Goal: Task Accomplishment & Management: Use online tool/utility

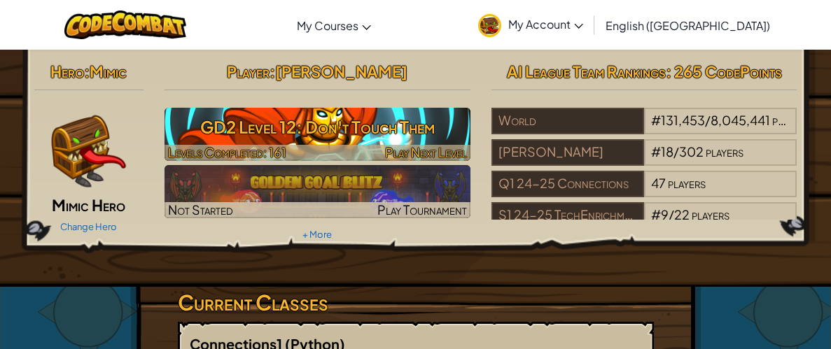
click at [292, 132] on h3 "GD2 Level 12: Don't Touch Them" at bounding box center [317, 126] width 306 height 31
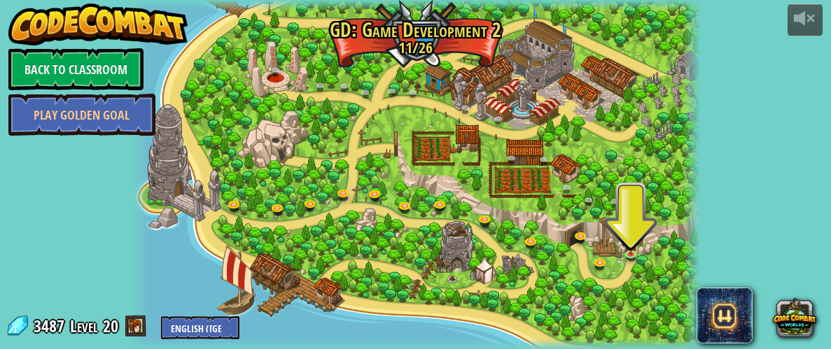
click at [645, 246] on div at bounding box center [415, 174] width 568 height 349
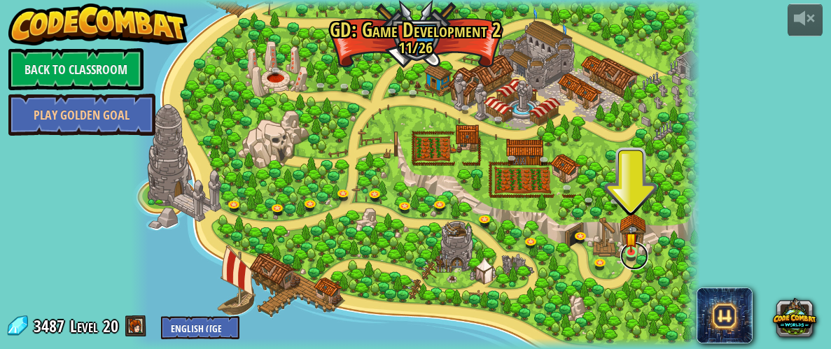
click at [639, 253] on link at bounding box center [634, 256] width 28 height 28
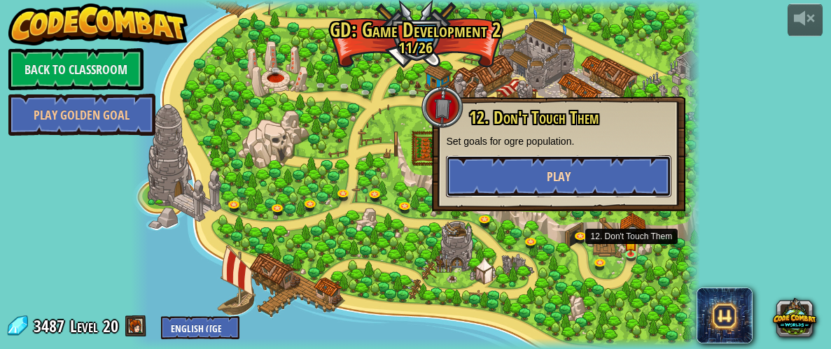
click at [570, 176] on button "Play" at bounding box center [558, 176] width 225 height 42
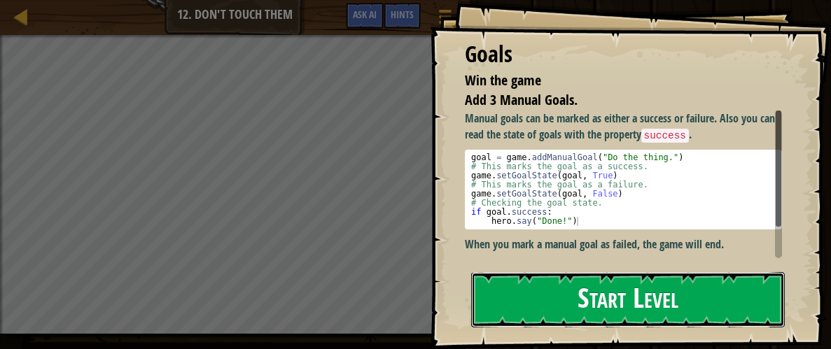
click at [631, 316] on button "Start Level" at bounding box center [628, 299] width 314 height 55
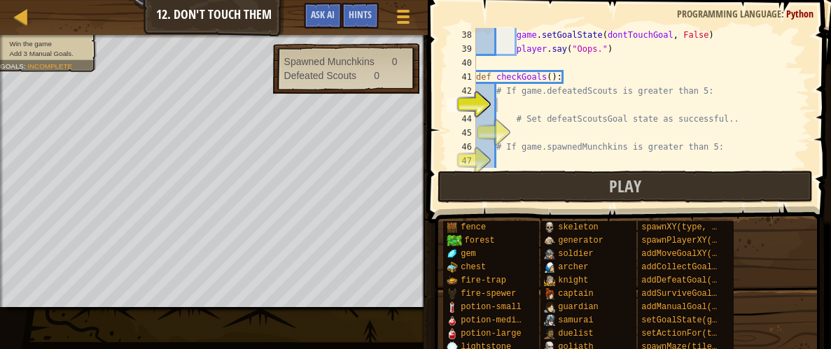
scroll to position [518, 0]
click at [605, 104] on div "game . setGoalState ( dontTouchGoal , False ) player . say ( "Oops." ) def chec…" at bounding box center [641, 112] width 337 height 168
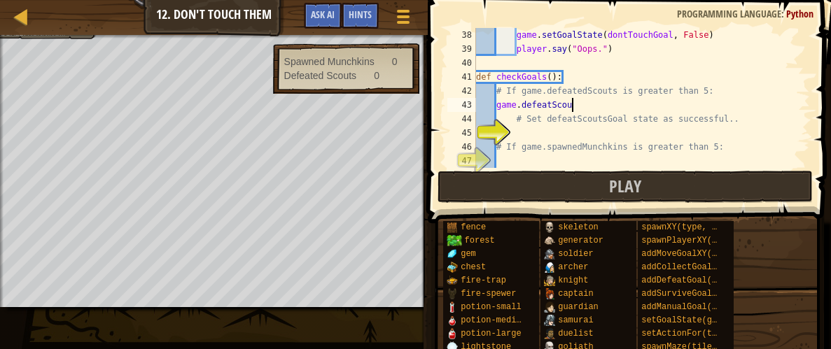
scroll to position [6, 7]
type textarea "game.defeatScouts"
click at [657, 138] on div "game . setGoalState ( dontTouchGoal , False ) player . say ( "Oops." ) def chec…" at bounding box center [641, 112] width 337 height 168
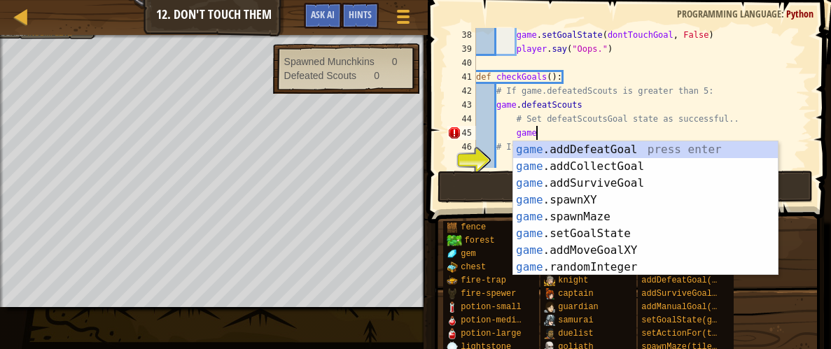
scroll to position [6, 4]
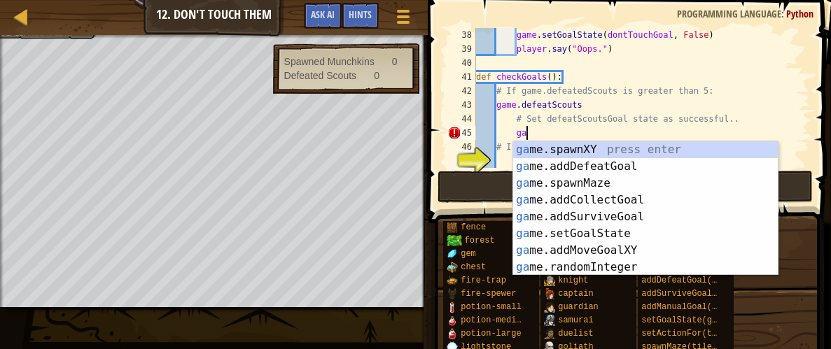
type textarea "g"
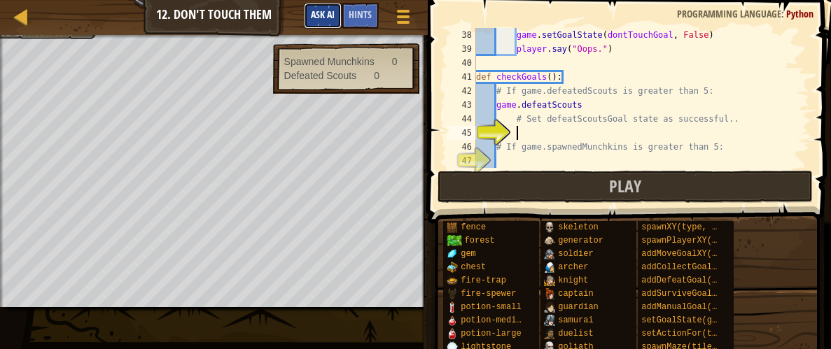
click at [313, 11] on span "Ask AI" at bounding box center [323, 14] width 24 height 13
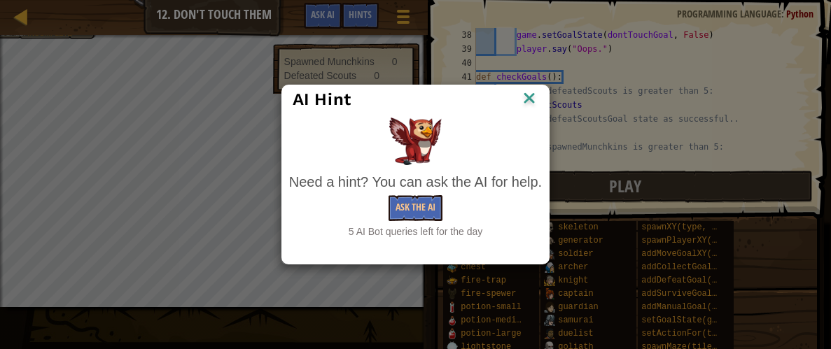
click at [528, 93] on img at bounding box center [529, 99] width 18 height 21
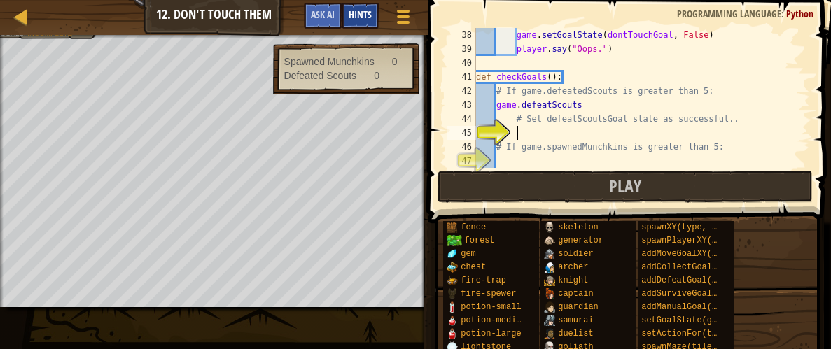
click at [346, 5] on div "Hints" at bounding box center [360, 16] width 37 height 26
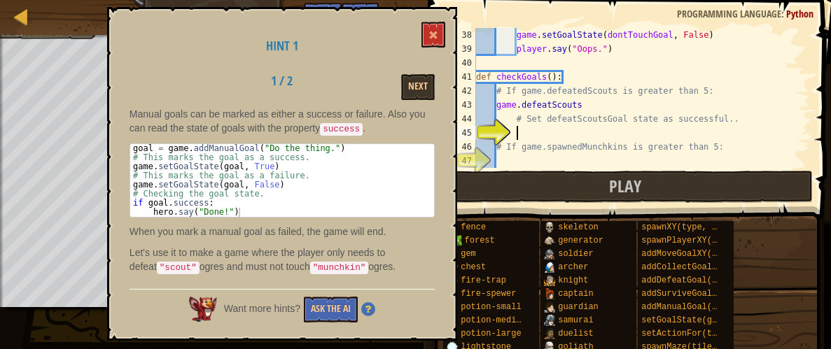
click at [314, 19] on div "Hint 1 1 / 2 Next Manual goals can be marked as either a success or failure. Al…" at bounding box center [282, 174] width 350 height 334
click at [429, 28] on button at bounding box center [433, 35] width 24 height 26
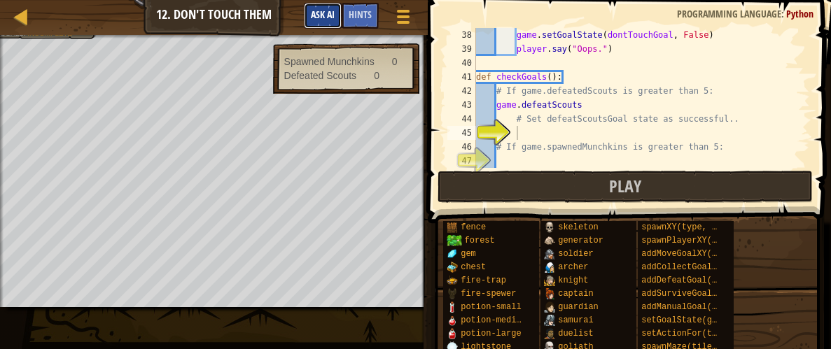
click at [324, 4] on button "Ask AI" at bounding box center [323, 16] width 38 height 26
click at [0, 0] on div "AI Hint Need a hint? You can ask the AI for help. Ask the AI 5 AI Bot queries l…" at bounding box center [0, 0] width 0 height 0
click at [319, 20] on span "Ask AI" at bounding box center [323, 14] width 24 height 13
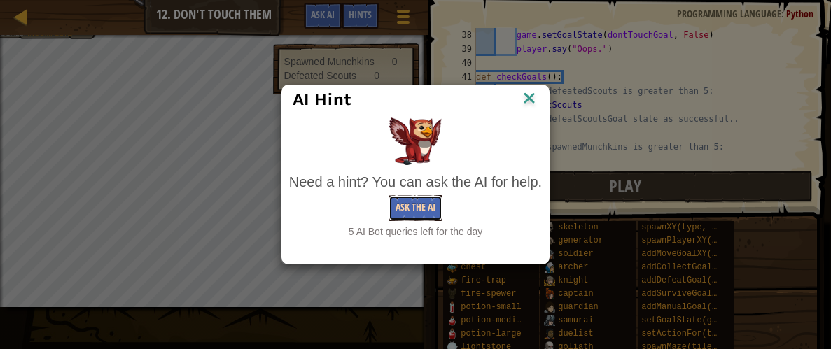
click at [399, 196] on button "Ask the AI" at bounding box center [415, 208] width 54 height 26
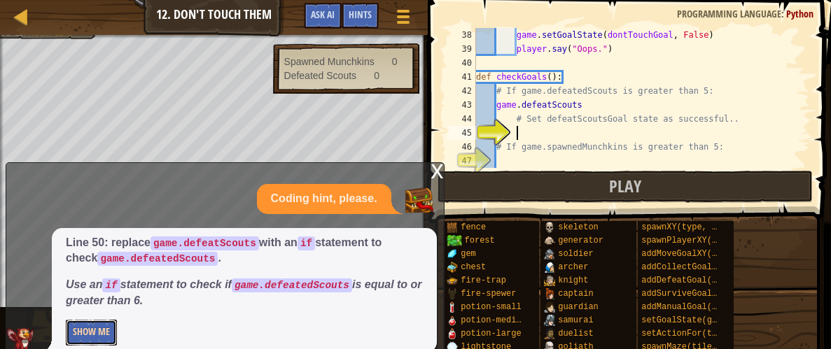
click at [90, 321] on button "Show Me" at bounding box center [91, 333] width 51 height 26
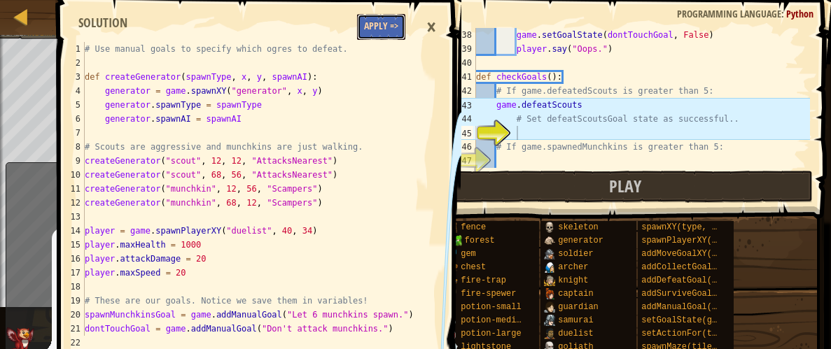
click at [386, 35] on button "Apply =>" at bounding box center [381, 27] width 48 height 26
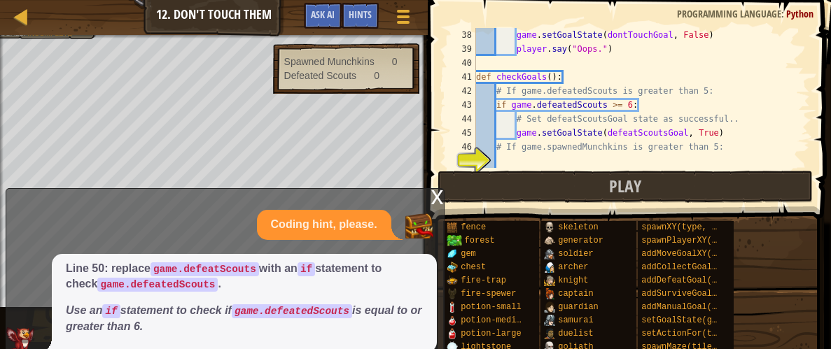
click at [436, 201] on div "x" at bounding box center [437, 196] width 13 height 14
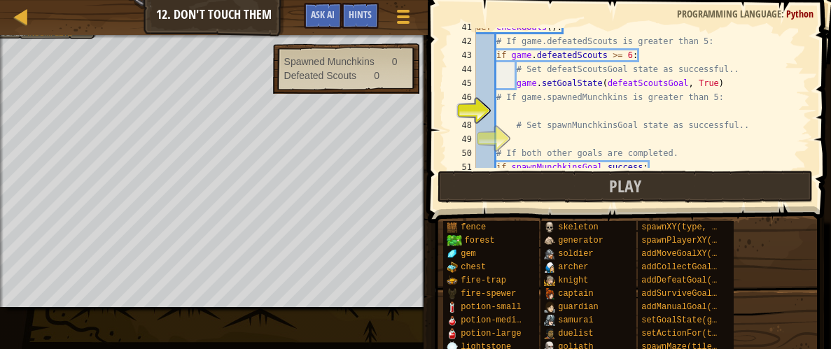
scroll to position [568, 0]
click at [534, 106] on div "def checkGoals ( ) : # If game.defeatedScouts is greater than 5: if game . defe…" at bounding box center [641, 104] width 337 height 168
type textarea "game.spawnedMunchkins"
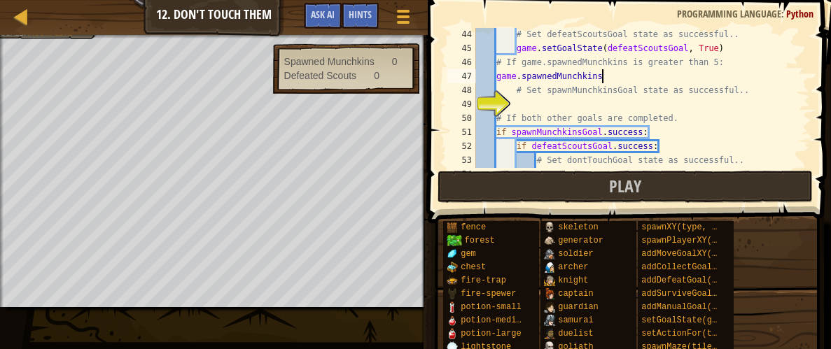
scroll to position [602, 0]
click at [701, 106] on div "# Set defeatScoutsGoal state as successful.. game . setGoalState ( defeatScouts…" at bounding box center [641, 112] width 337 height 168
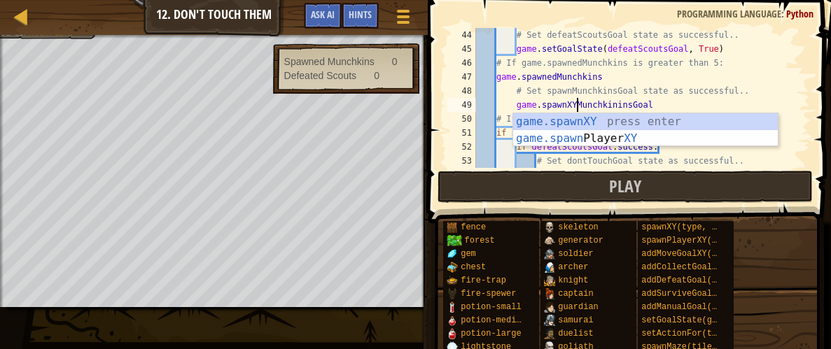
scroll to position [6, 8]
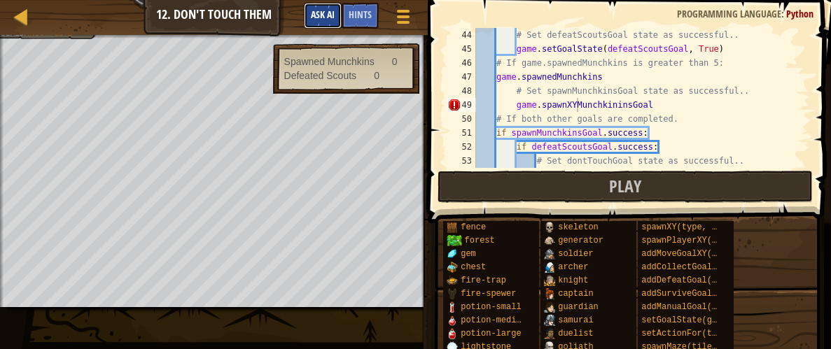
click at [319, 8] on button "Ask AI" at bounding box center [323, 16] width 38 height 26
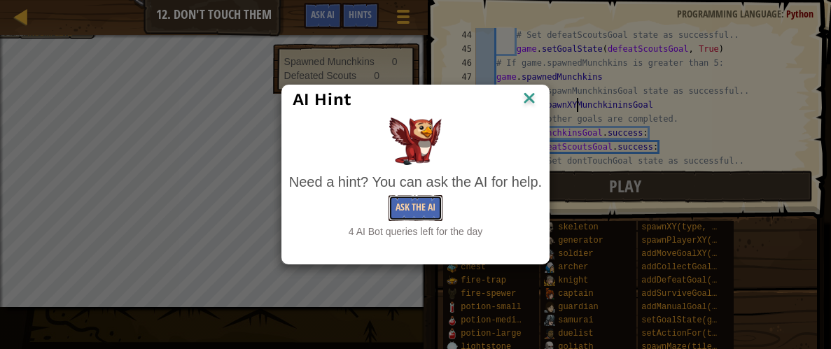
click at [409, 211] on button "Ask the AI" at bounding box center [415, 208] width 54 height 26
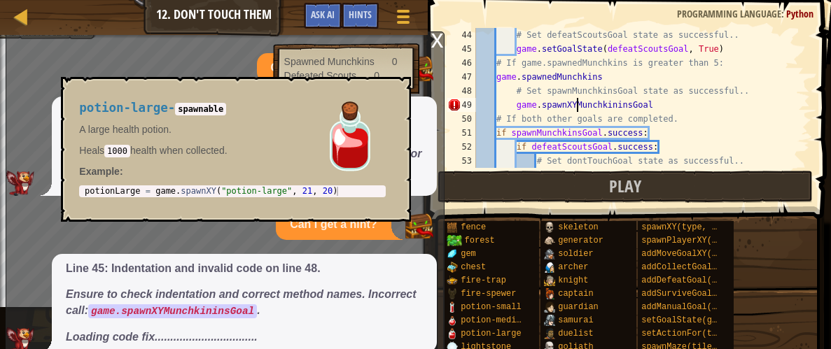
click at [447, 31] on div "44" at bounding box center [461, 35] width 29 height 14
type textarea "# Set defeatScoutsGoal state as successful.."
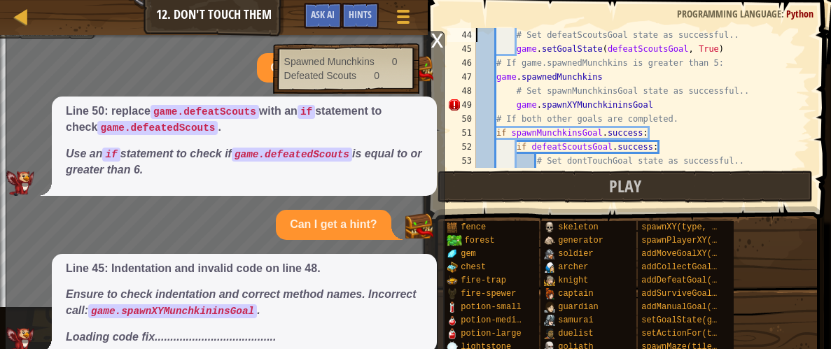
click at [436, 35] on div "x" at bounding box center [437, 39] width 13 height 14
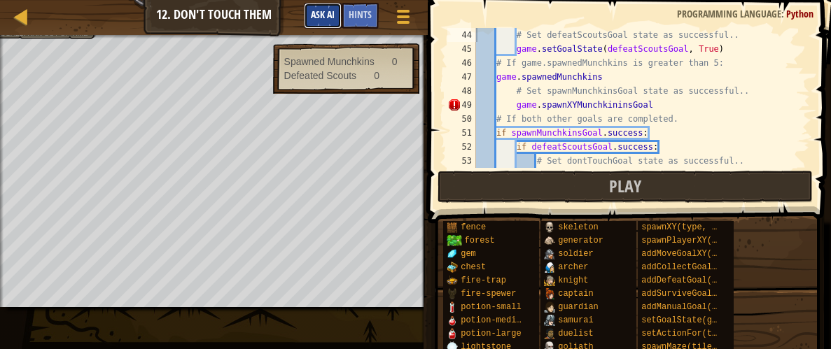
click at [332, 10] on span "Ask AI" at bounding box center [323, 14] width 24 height 13
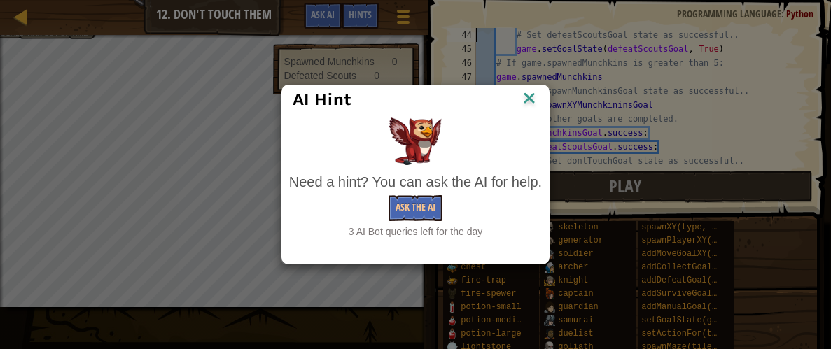
click at [550, 94] on div "AI Hint Need a hint? You can ask the AI for help. Ask the AI 3 AI Bot queries l…" at bounding box center [415, 174] width 831 height 349
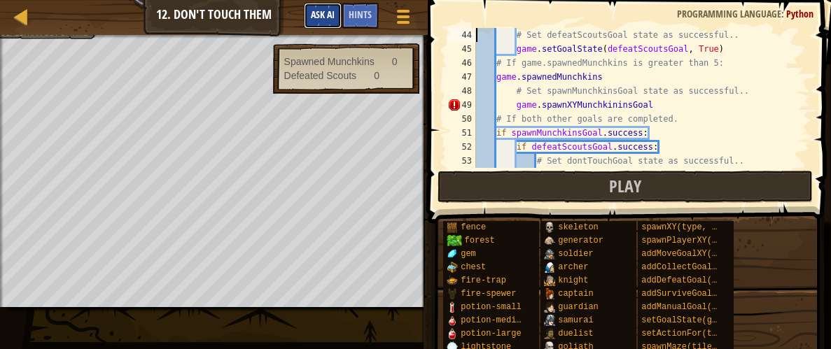
click at [325, 8] on button "Ask AI" at bounding box center [323, 16] width 38 height 26
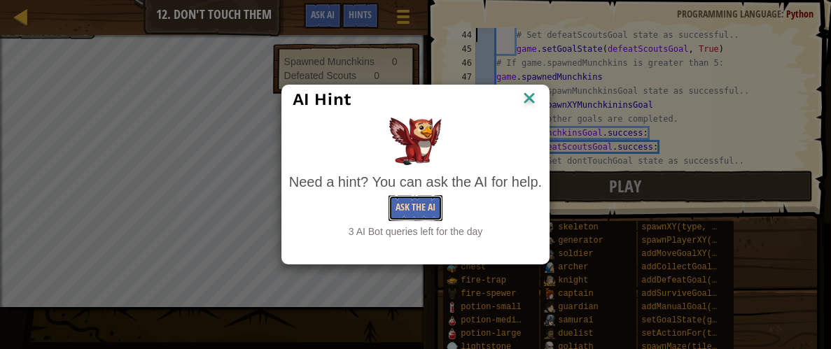
click at [421, 209] on button "Ask the AI" at bounding box center [415, 208] width 54 height 26
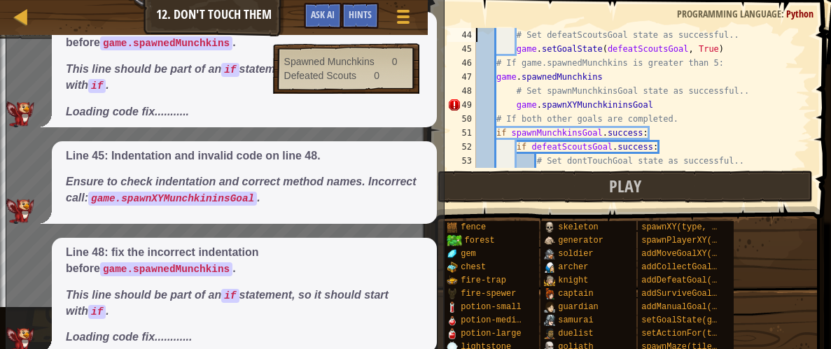
scroll to position [317, 0]
click at [413, 141] on div "Line 45: Indentation and invalid code on line 48. Ensure to check indentation a…" at bounding box center [244, 182] width 385 height 83
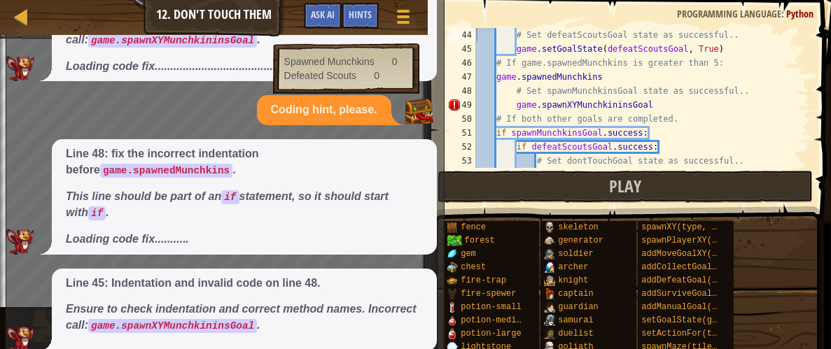
scroll to position [327, 0]
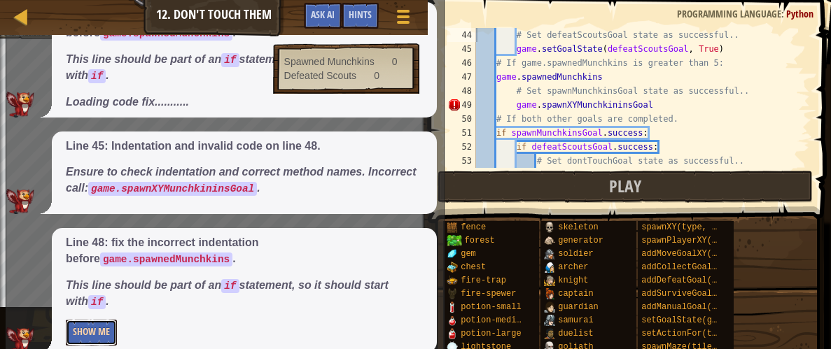
click at [99, 337] on button "Show Me" at bounding box center [91, 333] width 51 height 26
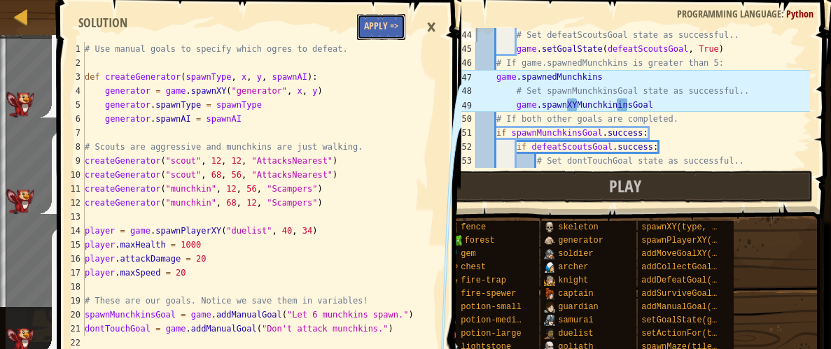
click at [388, 25] on button "Apply =>" at bounding box center [381, 27] width 48 height 26
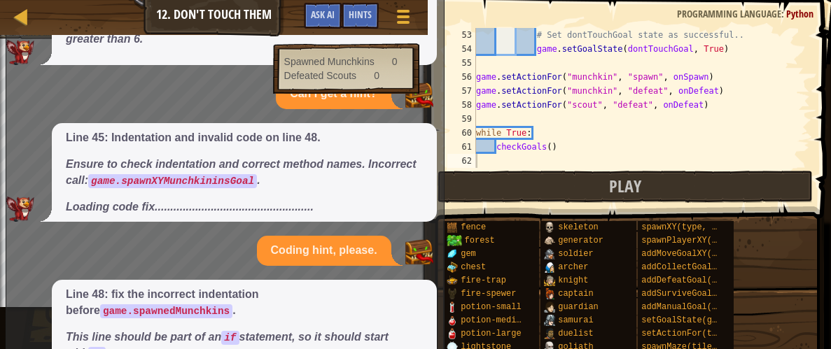
scroll to position [0, 0]
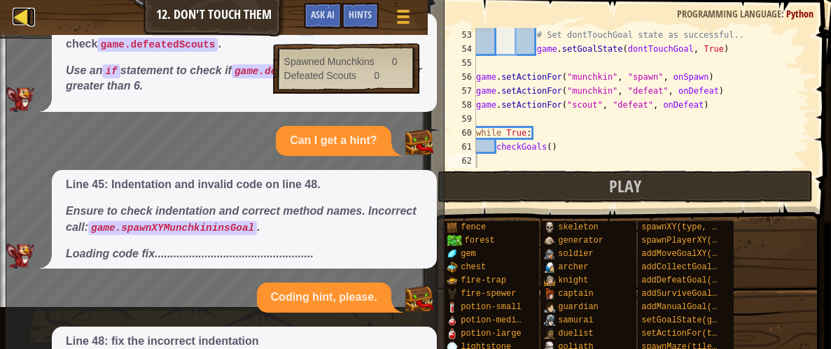
click at [20, 18] on div at bounding box center [21, 16] width 17 height 17
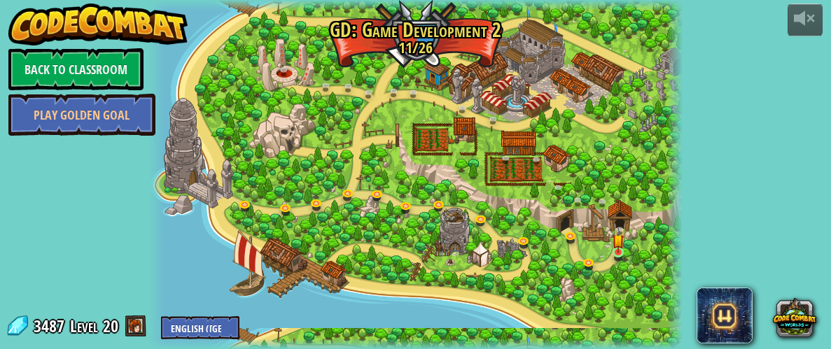
click at [620, 238] on img at bounding box center [617, 239] width 11 height 25
click at [614, 251] on img at bounding box center [617, 239] width 11 height 25
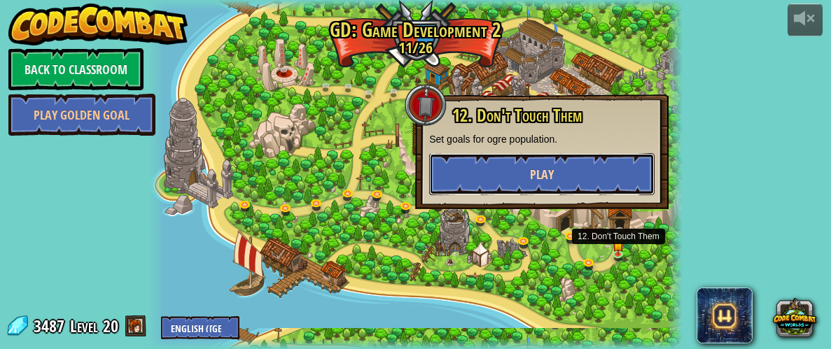
click at [624, 178] on button "Play" at bounding box center [541, 174] width 225 height 42
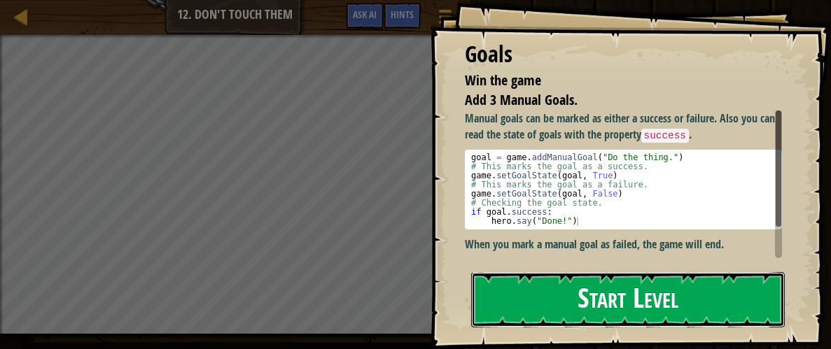
click at [715, 274] on button "Start Level" at bounding box center [628, 299] width 314 height 55
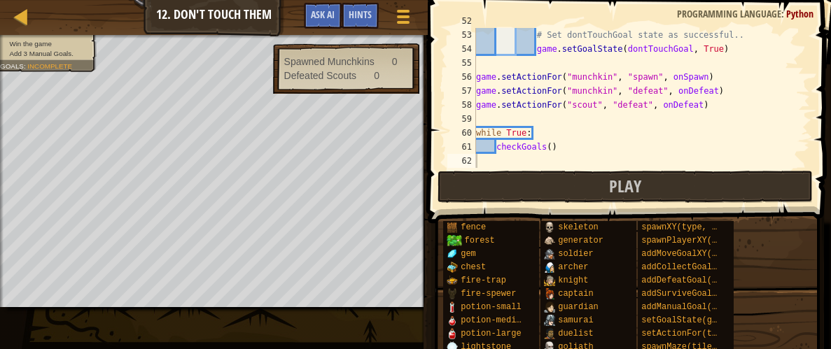
scroll to position [727, 0]
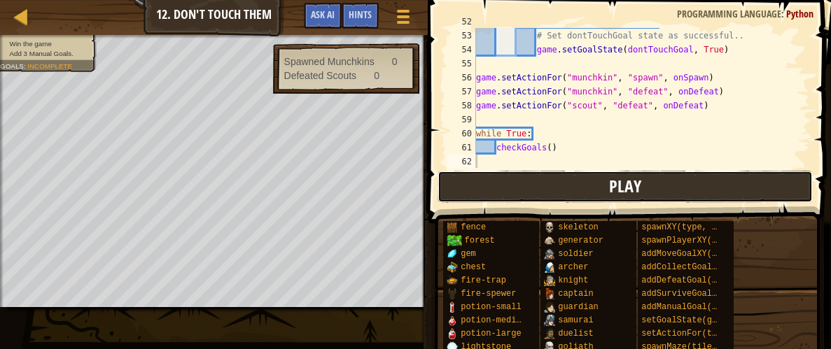
click at [663, 190] on button "Play" at bounding box center [624, 187] width 375 height 32
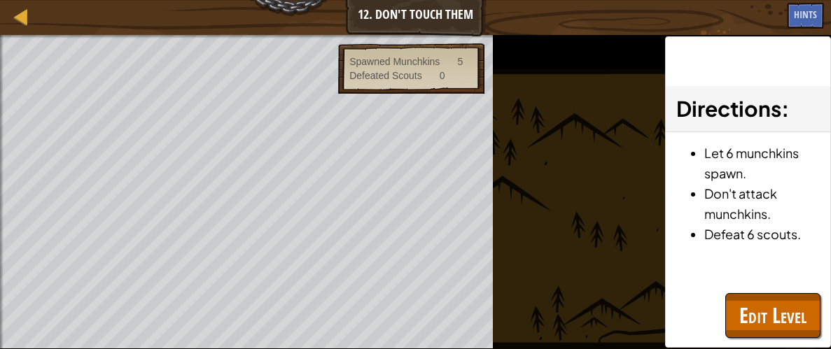
click at [418, 90] on div "Spawned Munchkins 5 Defeated Scouts 0" at bounding box center [411, 68] width 146 height 50
click at [413, 92] on div "Spawned Munchkins 6 Defeated Scouts 0" at bounding box center [411, 68] width 146 height 50
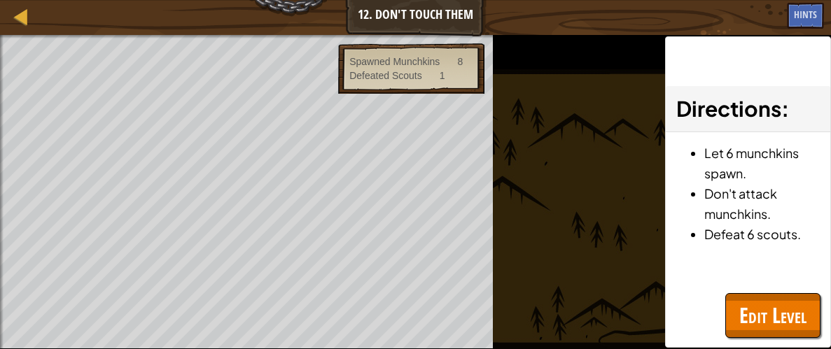
click at [785, 312] on span "Edit Level" at bounding box center [772, 315] width 67 height 29
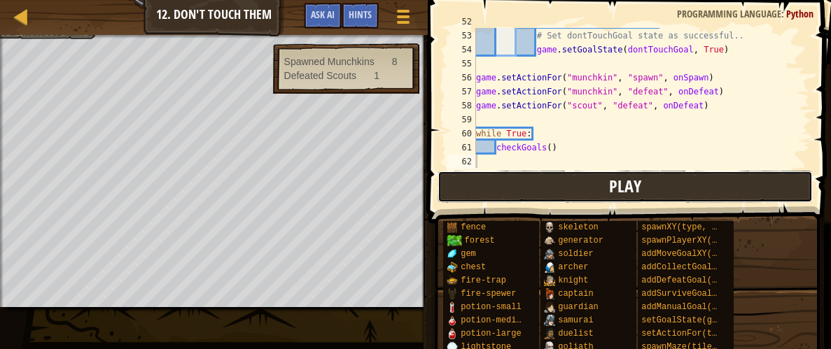
click at [582, 184] on button "Play" at bounding box center [624, 187] width 375 height 32
click at [528, 183] on button "Play" at bounding box center [624, 187] width 375 height 32
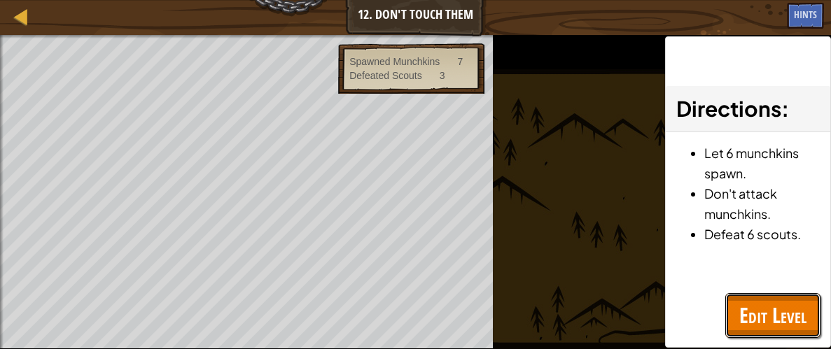
click at [760, 311] on span "Edit Level" at bounding box center [772, 315] width 67 height 29
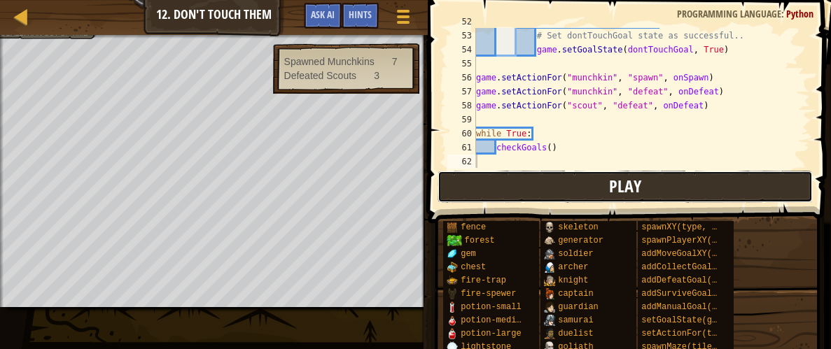
click at [656, 194] on button "Play" at bounding box center [624, 187] width 375 height 32
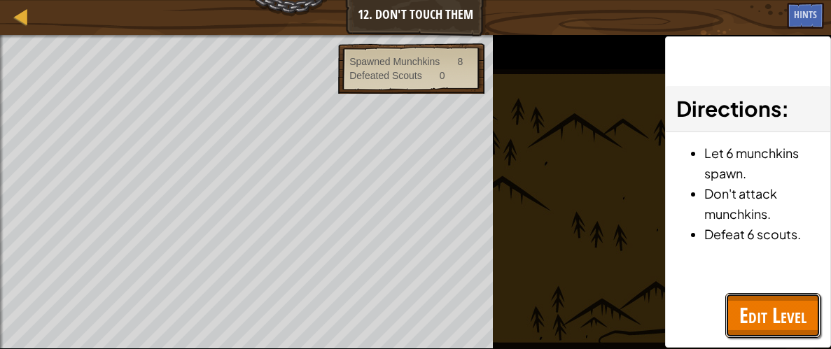
click at [777, 304] on span "Edit Level" at bounding box center [772, 315] width 67 height 29
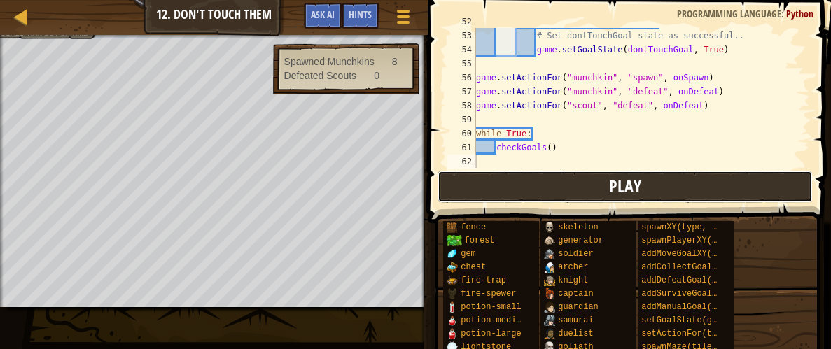
click at [654, 202] on button "Play" at bounding box center [624, 187] width 375 height 32
click at [534, 191] on button "Play" at bounding box center [624, 187] width 375 height 32
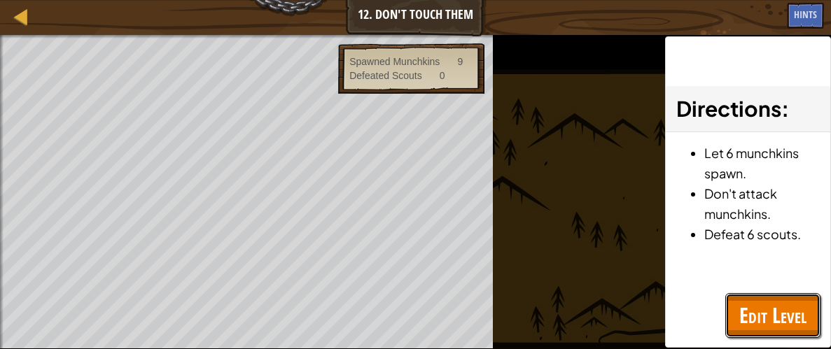
click at [762, 318] on span "Edit Level" at bounding box center [772, 315] width 67 height 29
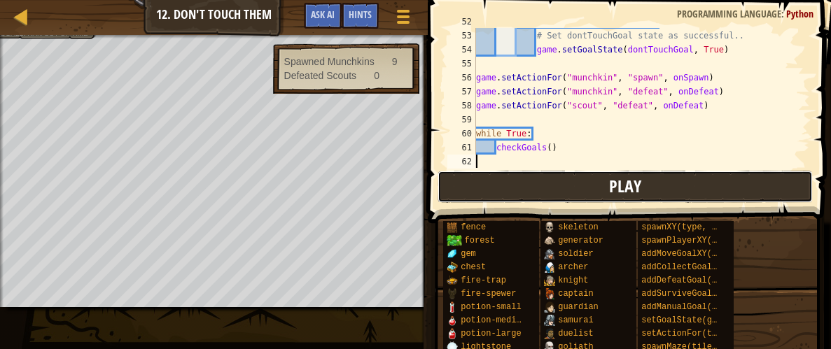
click at [591, 190] on button "Play" at bounding box center [624, 187] width 375 height 32
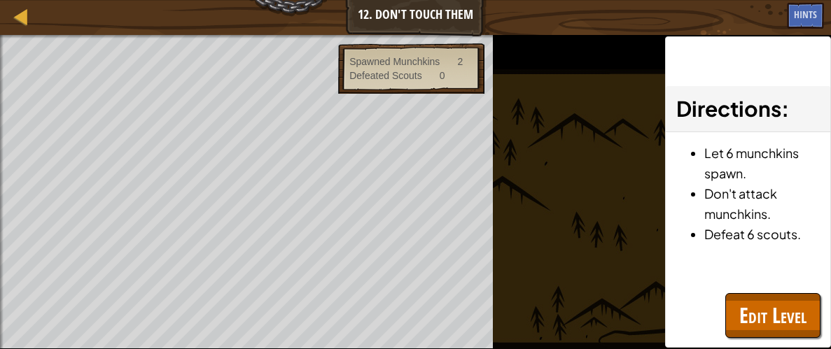
click at [419, 90] on div "Spawned Munchkins 2 Defeated Scouts 0" at bounding box center [411, 68] width 146 height 50
click at [429, 91] on div "Spawned Munchkins 2 Defeated Scouts 0" at bounding box center [411, 68] width 146 height 50
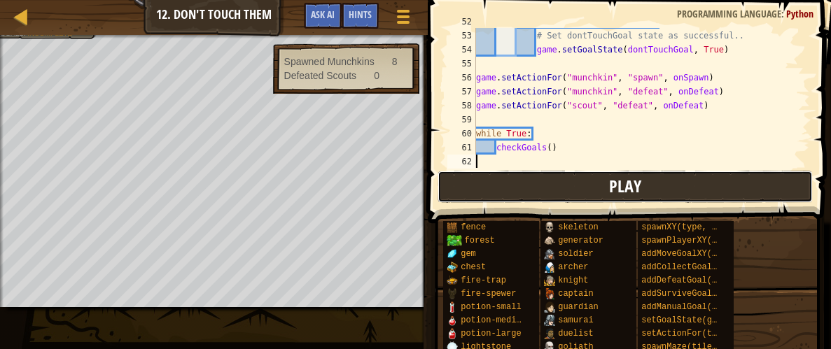
click at [646, 173] on button "Play" at bounding box center [624, 187] width 375 height 32
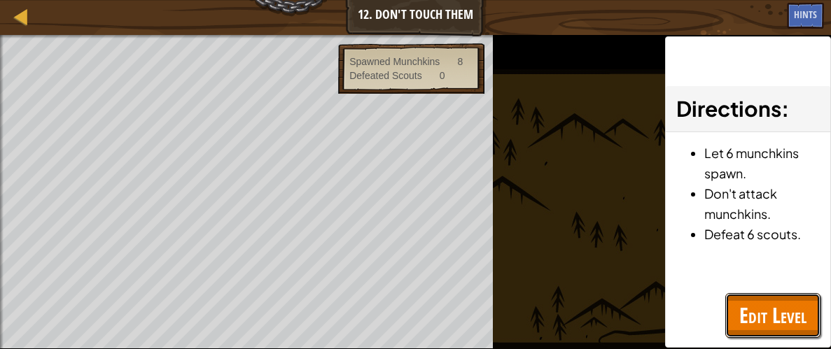
click at [776, 323] on span "Edit Level" at bounding box center [772, 315] width 67 height 29
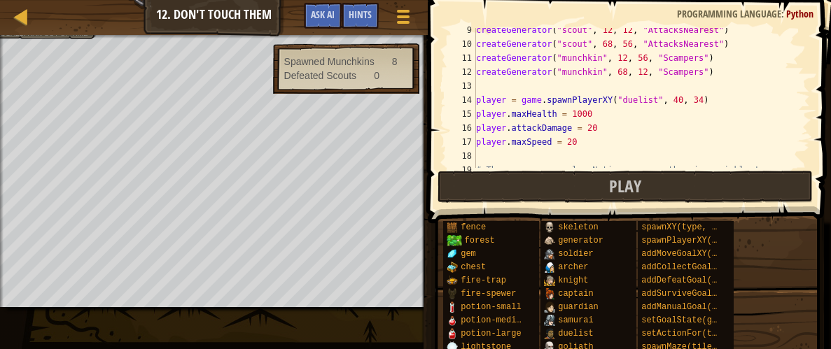
click at [610, 112] on div "createGenerator ( "scout" , 12 , 12 , "AttacksNearest" ) createGenerator ( "sco…" at bounding box center [641, 107] width 337 height 168
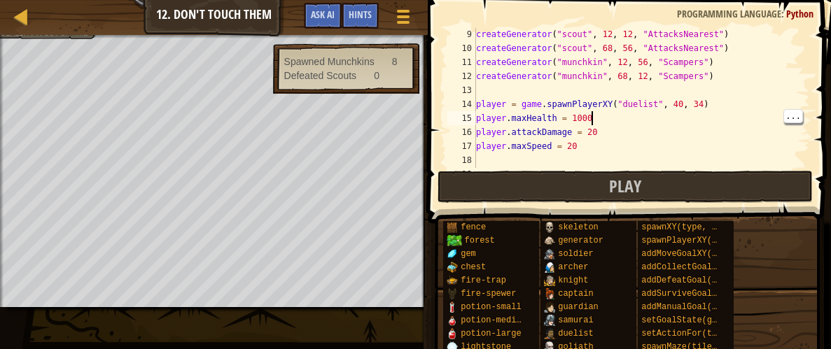
scroll to position [112, 0]
click at [584, 152] on div "createGenerator ( "scout" , 12 , 12 , "AttacksNearest" ) createGenerator ( "sco…" at bounding box center [641, 111] width 337 height 168
type textarea "player.maxSpeed = 20000000"
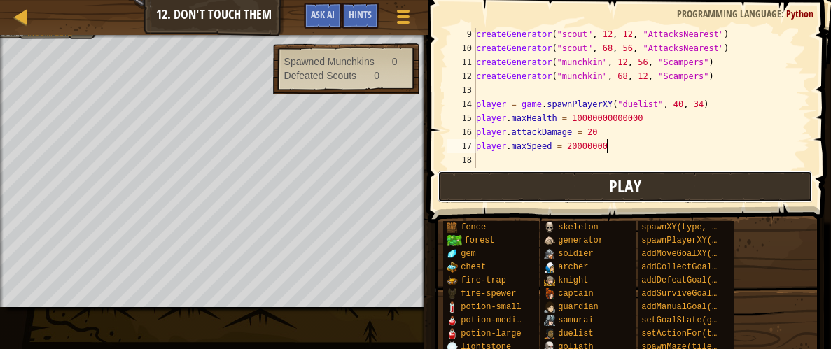
click at [645, 190] on button "Play" at bounding box center [624, 187] width 375 height 32
click at [652, 181] on button "Play" at bounding box center [624, 187] width 375 height 32
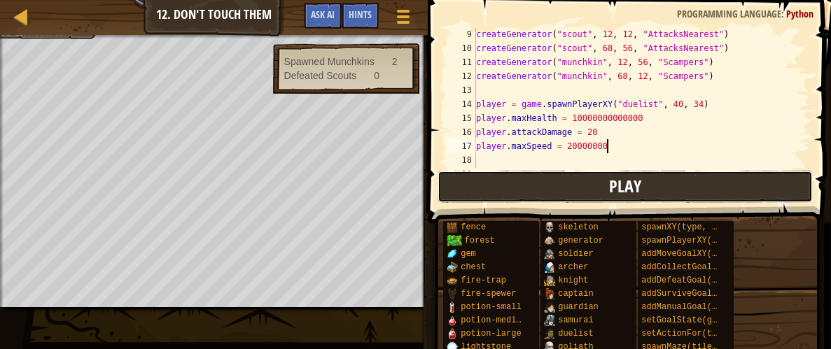
click at [649, 185] on button "Play" at bounding box center [624, 187] width 375 height 32
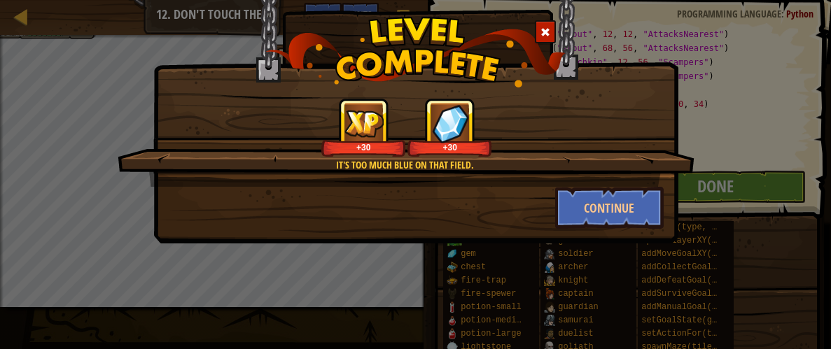
click at [538, 29] on div at bounding box center [545, 31] width 21 height 23
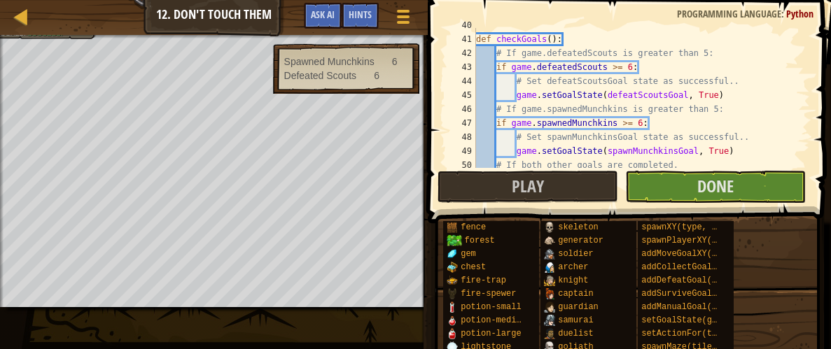
scroll to position [551, 0]
